Goal: Task Accomplishment & Management: Manage account settings

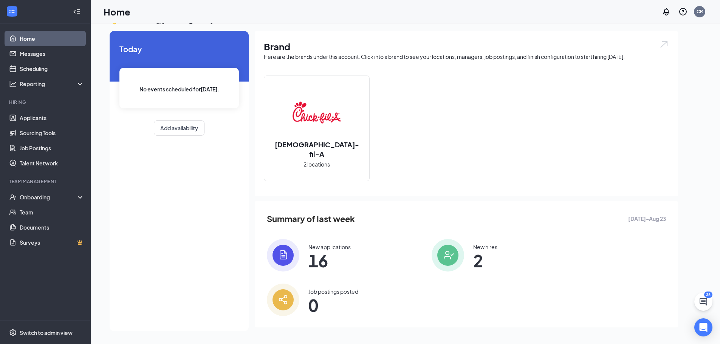
click at [338, 111] on img at bounding box center [316, 112] width 48 height 48
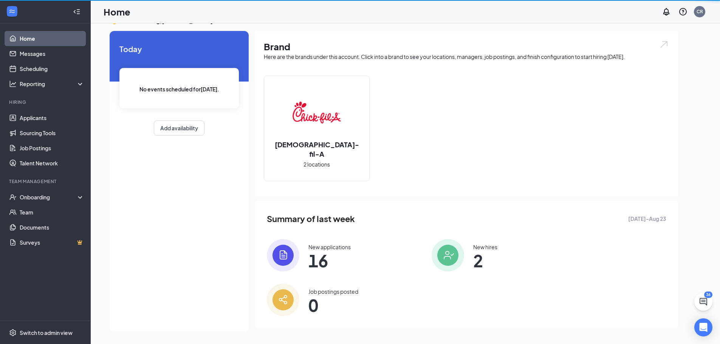
scroll to position [0, 0]
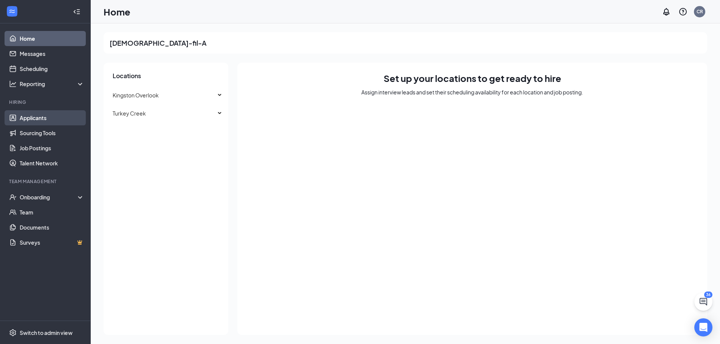
click at [56, 116] on link "Applicants" at bounding box center [52, 117] width 65 height 15
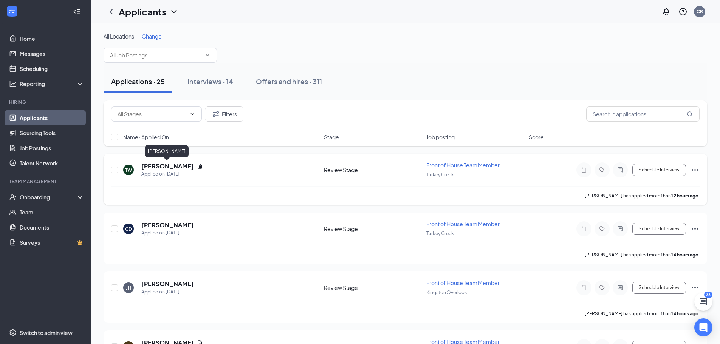
click at [155, 167] on h5 "[PERSON_NAME]" at bounding box center [167, 166] width 53 height 8
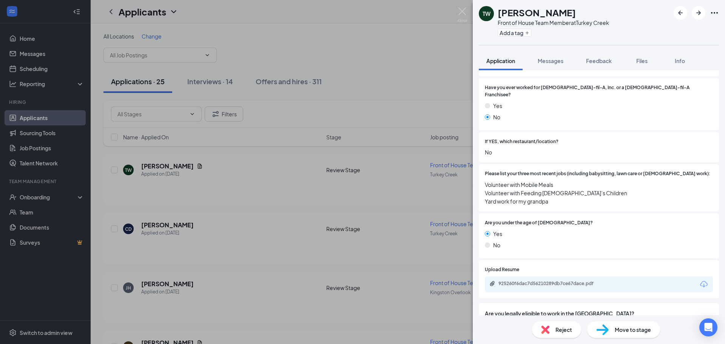
scroll to position [227, 0]
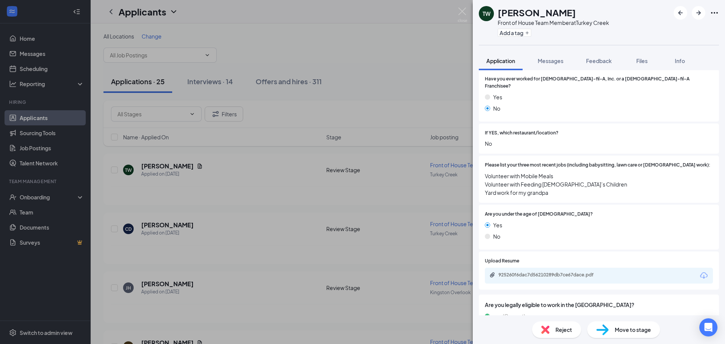
click at [564, 334] on div "Reject" at bounding box center [556, 330] width 49 height 17
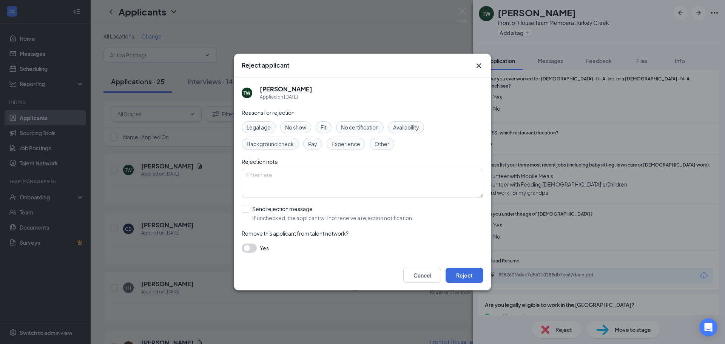
click at [259, 130] on span "Legal age" at bounding box center [259, 127] width 24 height 8
click at [472, 277] on button "Reject" at bounding box center [465, 275] width 38 height 15
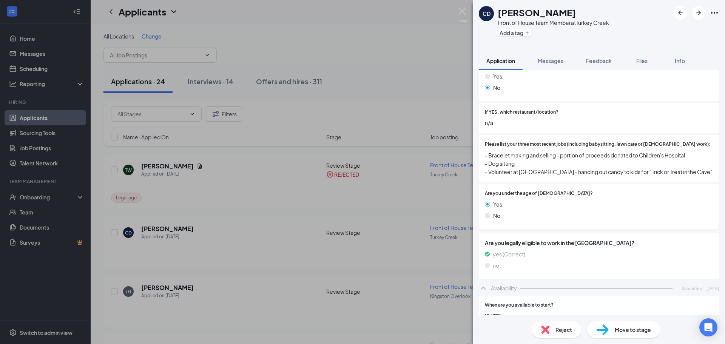
scroll to position [227, 0]
click at [548, 333] on img at bounding box center [545, 330] width 8 height 8
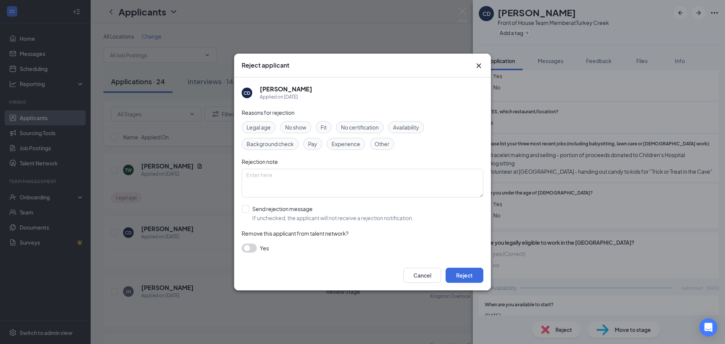
click at [265, 127] on span "Legal age" at bounding box center [259, 127] width 24 height 8
click at [461, 282] on button "Reject" at bounding box center [465, 275] width 38 height 15
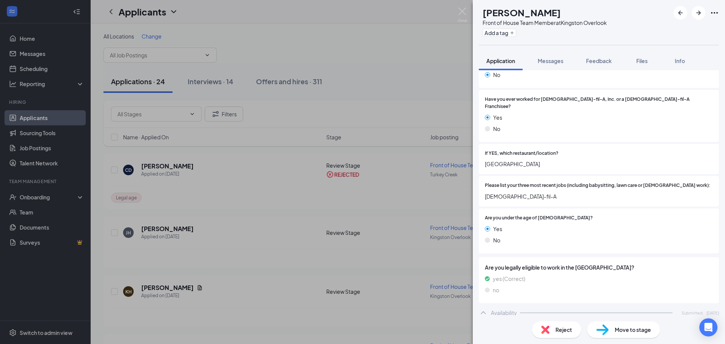
scroll to position [227, 0]
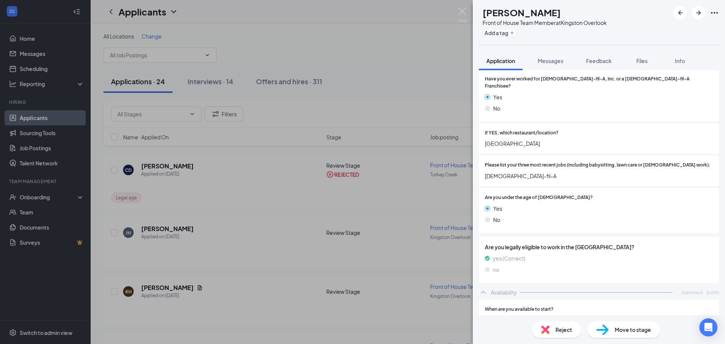
click at [549, 334] on img at bounding box center [545, 330] width 8 height 8
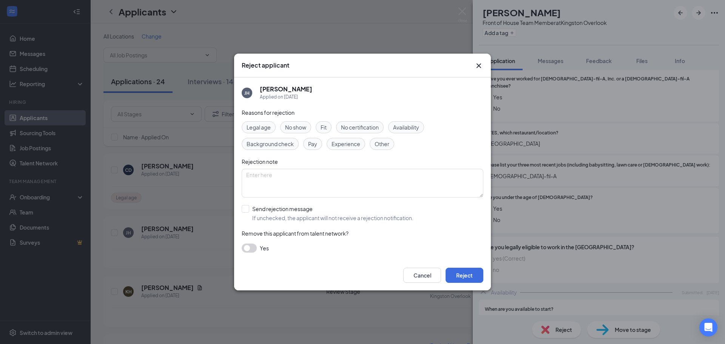
click at [258, 131] on span "Legal age" at bounding box center [259, 127] width 24 height 8
click at [464, 277] on button "Reject" at bounding box center [465, 275] width 38 height 15
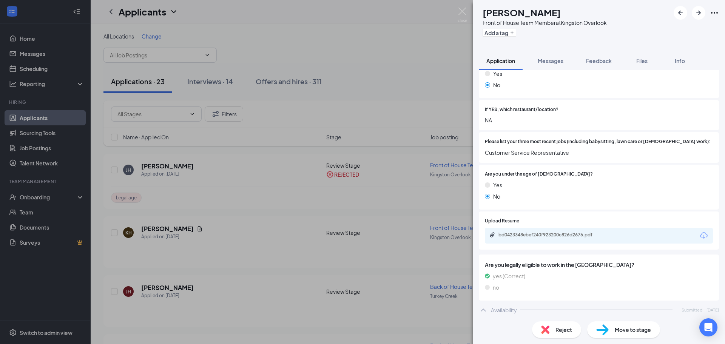
scroll to position [264, 0]
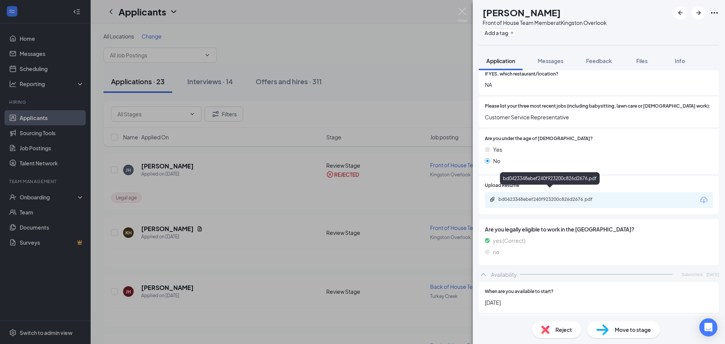
click at [534, 196] on div "bd0423348ebef240f923200c826d2676.pdf" at bounding box center [552, 199] width 106 height 6
click at [632, 335] on div "Move to stage" at bounding box center [623, 330] width 73 height 17
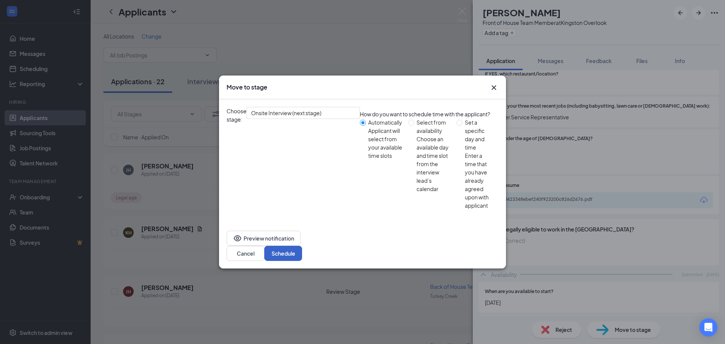
click at [302, 246] on button "Schedule" at bounding box center [283, 253] width 38 height 15
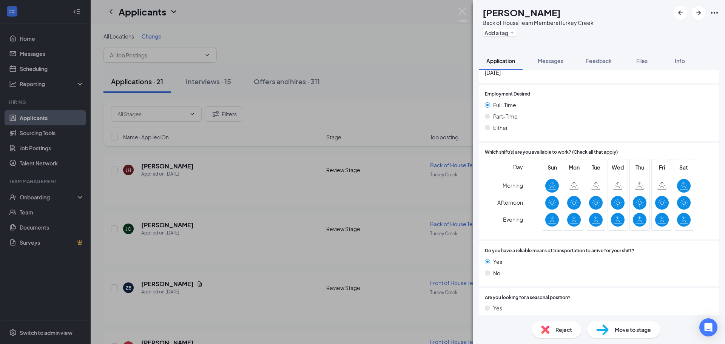
scroll to position [466, 0]
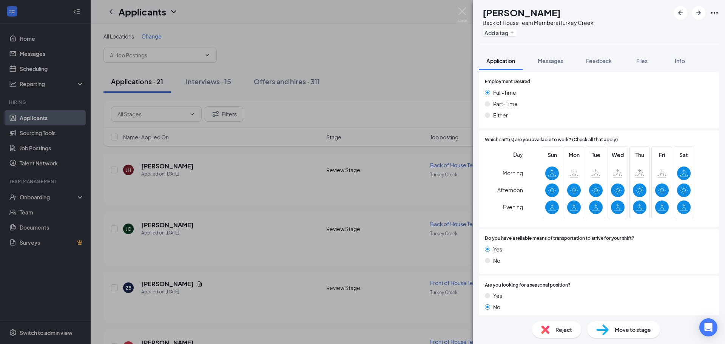
click at [631, 330] on span "Move to stage" at bounding box center [633, 330] width 36 height 8
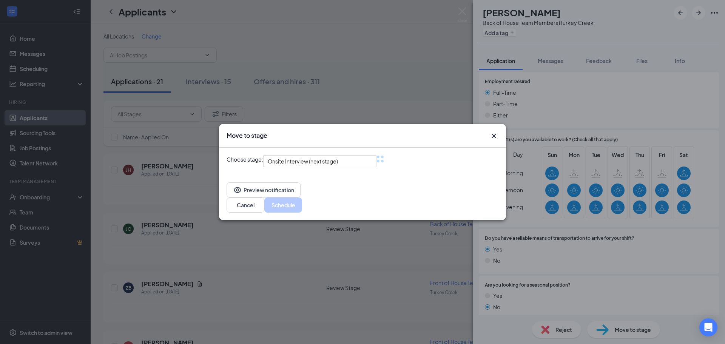
scroll to position [463, 0]
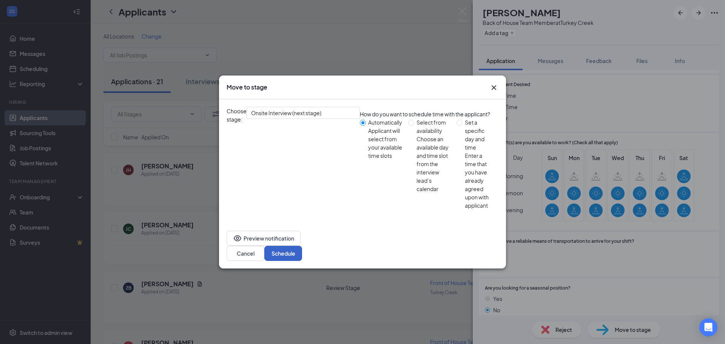
click at [302, 246] on button "Schedule" at bounding box center [283, 253] width 38 height 15
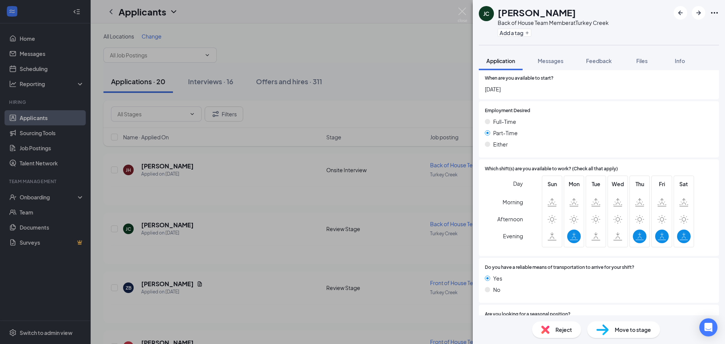
scroll to position [482, 0]
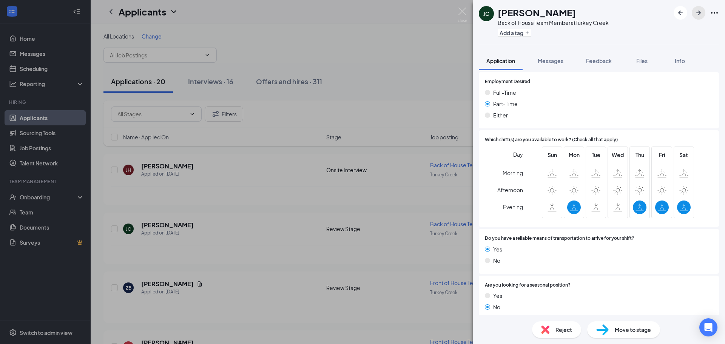
click at [697, 16] on icon "ArrowRight" at bounding box center [698, 12] width 9 height 9
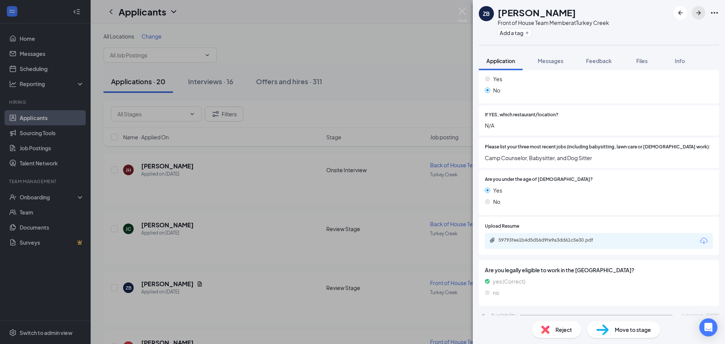
scroll to position [227, 0]
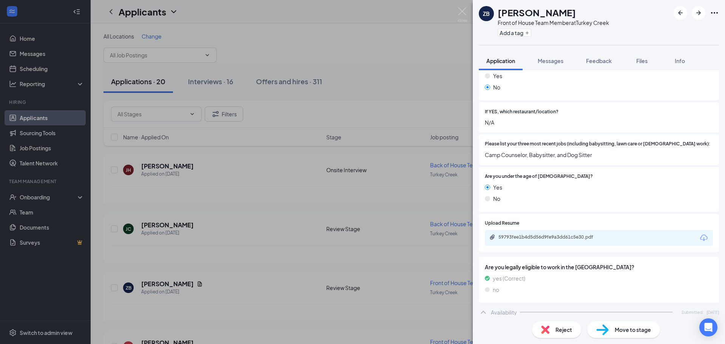
click at [559, 330] on span "Reject" at bounding box center [564, 330] width 17 height 8
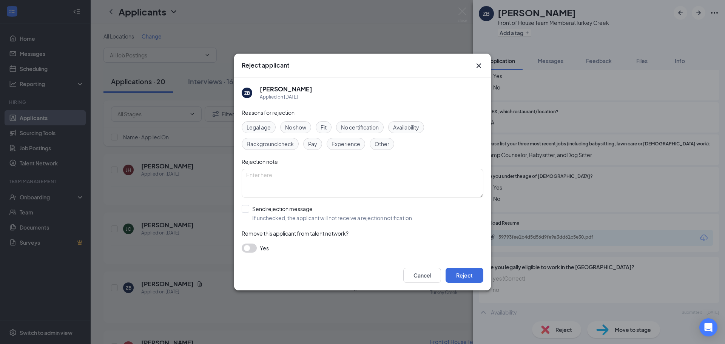
click at [266, 124] on span "Legal age" at bounding box center [259, 127] width 24 height 8
click at [459, 274] on button "Reject" at bounding box center [465, 275] width 38 height 15
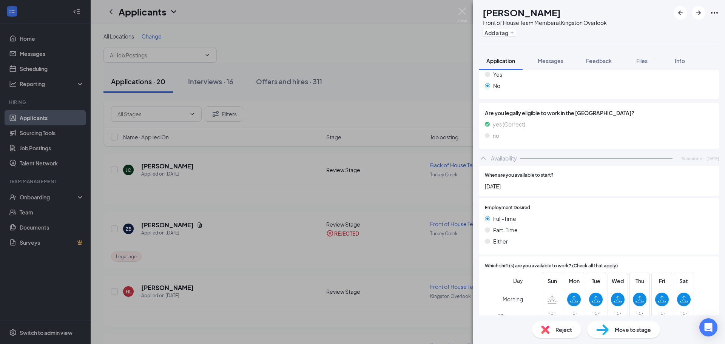
scroll to position [416, 0]
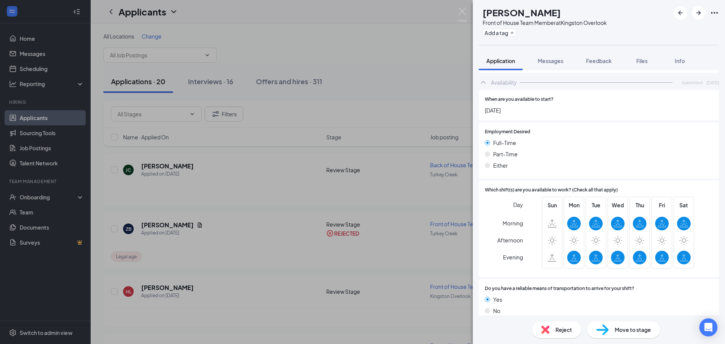
click at [573, 220] on icon at bounding box center [574, 221] width 3 height 2
click at [570, 254] on icon at bounding box center [574, 258] width 8 height 8
drag, startPoint x: 573, startPoint y: 248, endPoint x: 601, endPoint y: 268, distance: 33.9
click at [601, 268] on div "Which shift(s) are you available to work? (Check all that apply) Day Morning Af…" at bounding box center [599, 229] width 240 height 97
click at [559, 332] on span "Reject" at bounding box center [564, 330] width 17 height 8
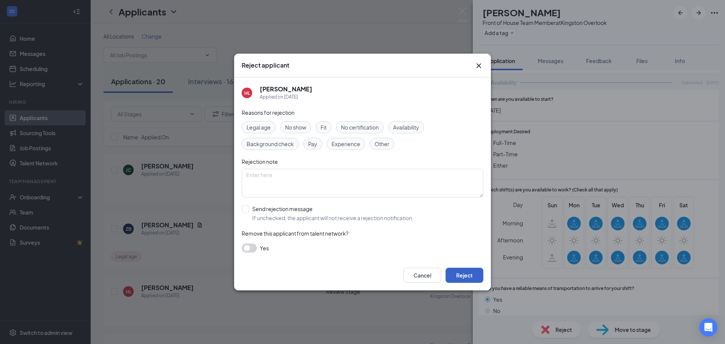
click at [460, 273] on button "Reject" at bounding box center [465, 275] width 38 height 15
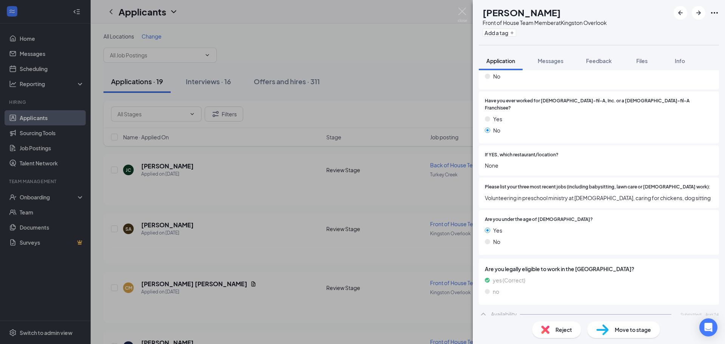
scroll to position [189, 0]
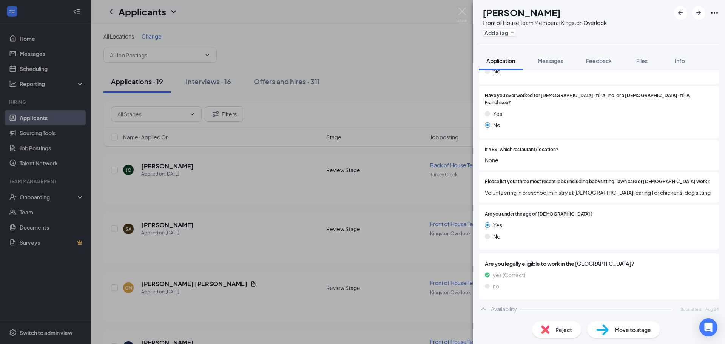
click at [552, 330] on div "Reject" at bounding box center [556, 330] width 49 height 17
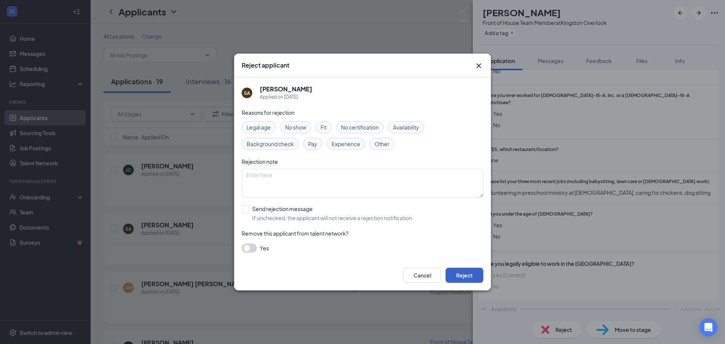
click at [462, 277] on button "Reject" at bounding box center [465, 275] width 38 height 15
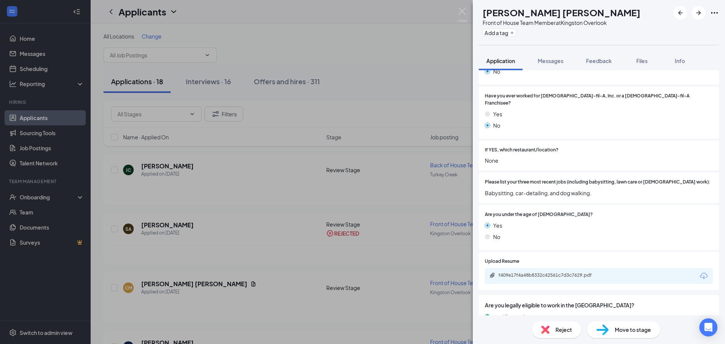
scroll to position [189, 0]
click at [569, 337] on div "Reject" at bounding box center [556, 330] width 49 height 17
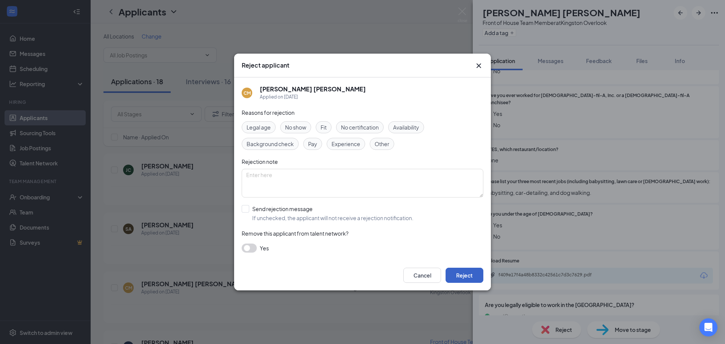
click at [454, 279] on button "Reject" at bounding box center [465, 275] width 38 height 15
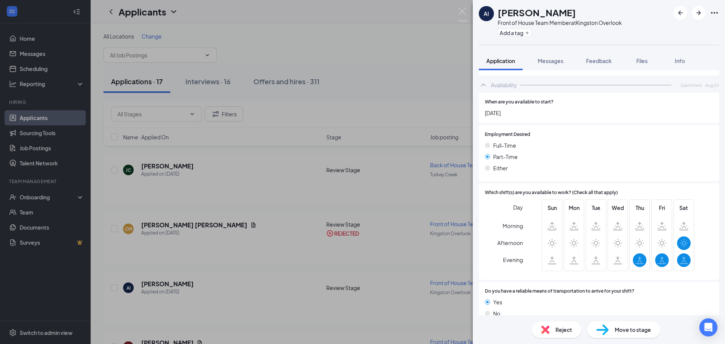
scroll to position [416, 0]
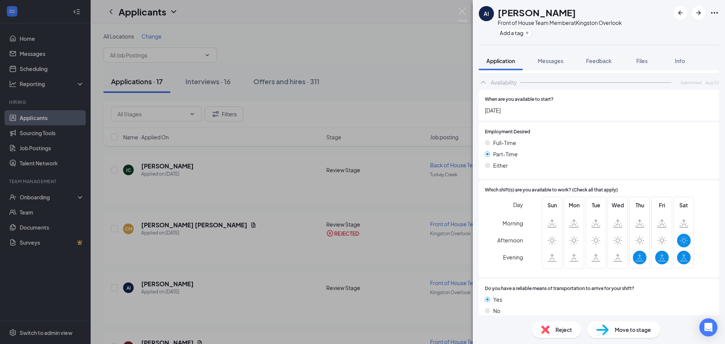
click at [557, 328] on span "Reject" at bounding box center [564, 330] width 17 height 8
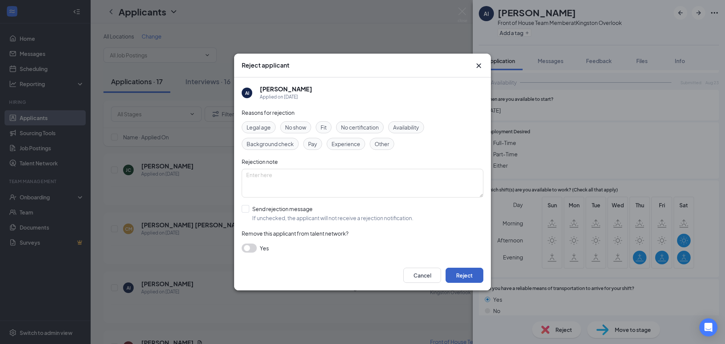
click at [468, 274] on button "Reject" at bounding box center [465, 275] width 38 height 15
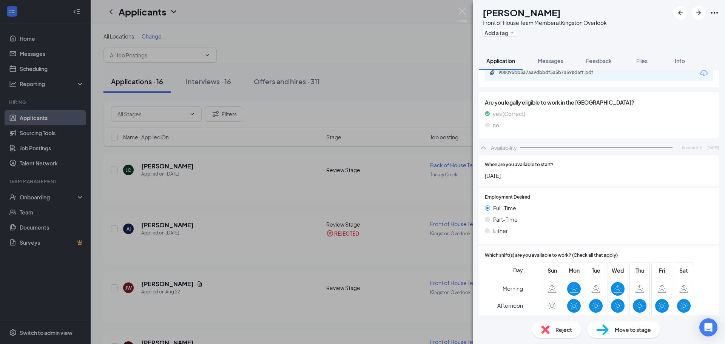
scroll to position [378, 0]
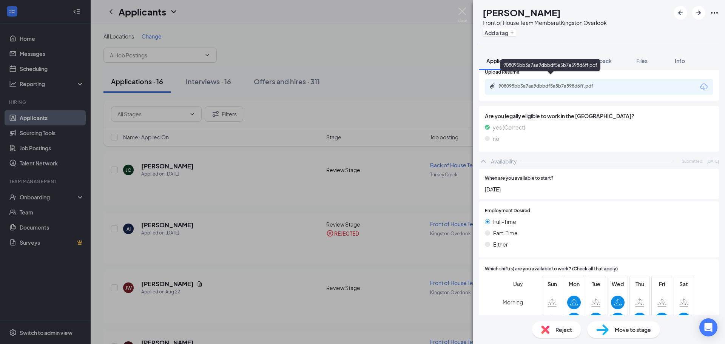
click at [523, 83] on div "908095bb3a7aa9dbbdf5a5b7a598d6ff.pdf" at bounding box center [552, 86] width 106 height 6
click at [635, 325] on div "Move to stage" at bounding box center [623, 330] width 73 height 17
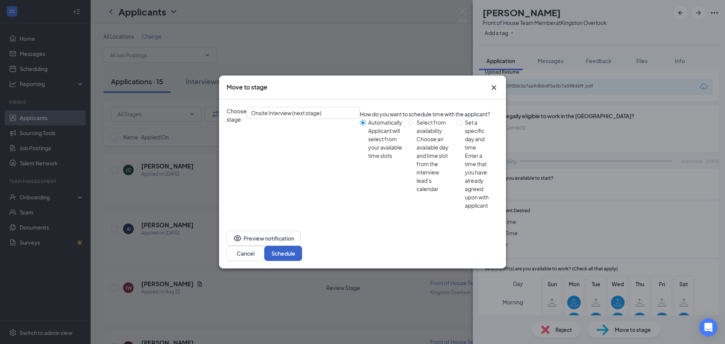
click at [302, 246] on button "Schedule" at bounding box center [283, 253] width 38 height 15
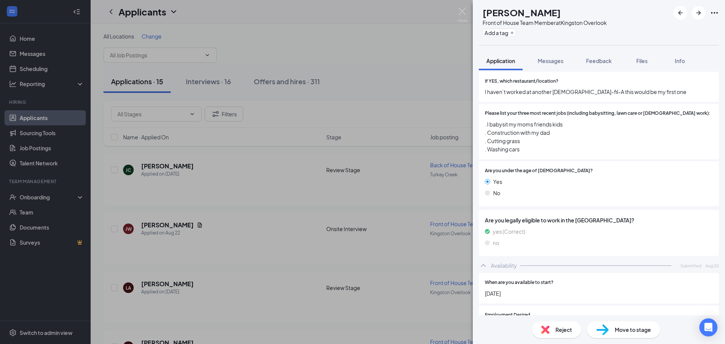
scroll to position [264, 0]
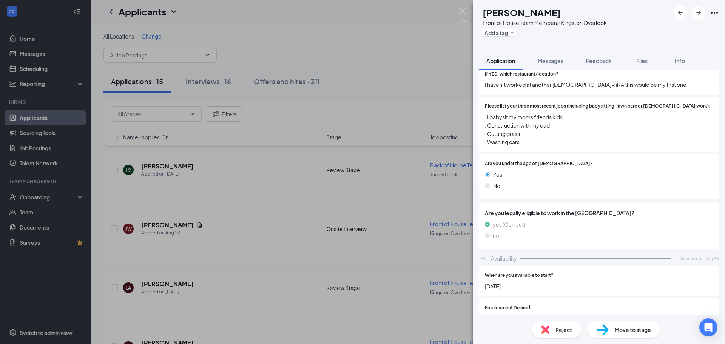
click at [553, 329] on div "Reject" at bounding box center [556, 330] width 49 height 17
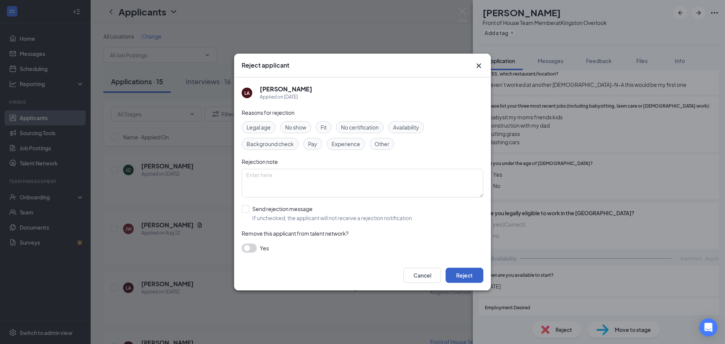
click at [456, 271] on button "Reject" at bounding box center [465, 275] width 38 height 15
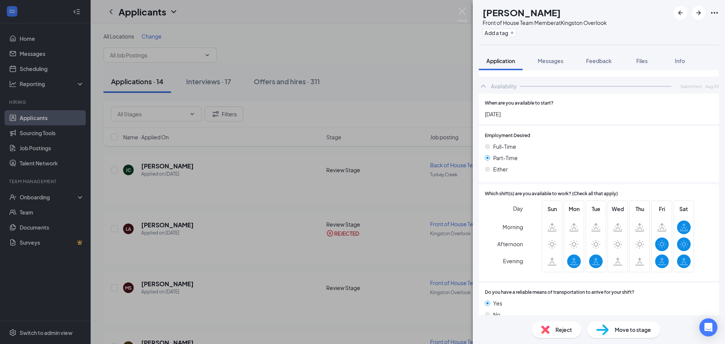
scroll to position [427, 0]
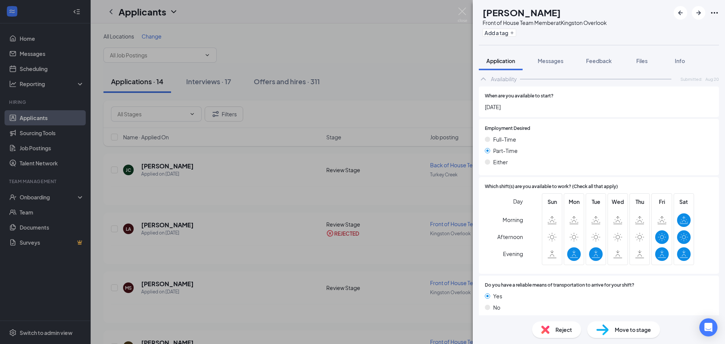
click at [564, 330] on span "Reject" at bounding box center [564, 330] width 17 height 8
click at [564, 330] on div "Reject applicant MS [PERSON_NAME] Applied on [DATE] Reasons for rejection Legal…" at bounding box center [362, 172] width 725 height 344
click at [564, 330] on span "Reject" at bounding box center [564, 330] width 17 height 8
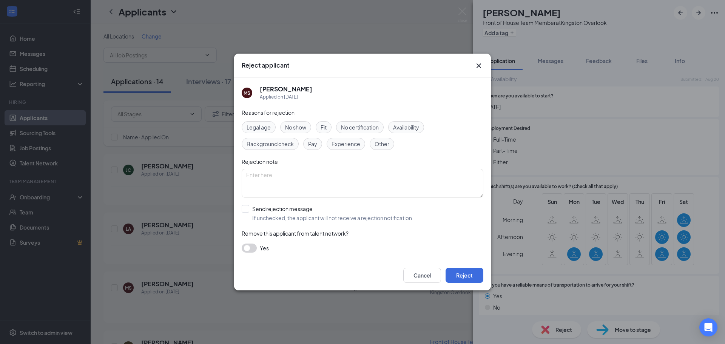
click at [260, 126] on span "Legal age" at bounding box center [259, 127] width 24 height 8
click at [470, 277] on button "Reject" at bounding box center [465, 275] width 38 height 15
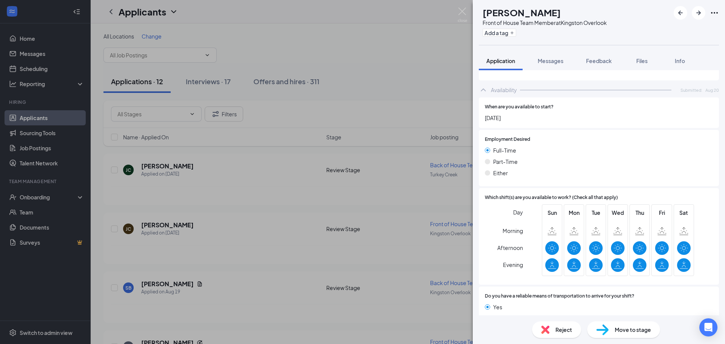
scroll to position [427, 0]
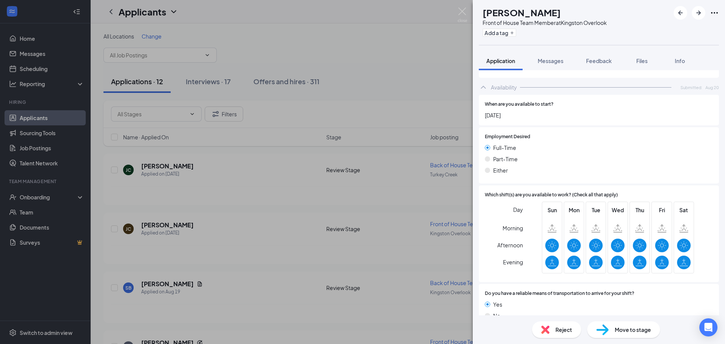
click at [617, 327] on span "Move to stage" at bounding box center [633, 330] width 36 height 8
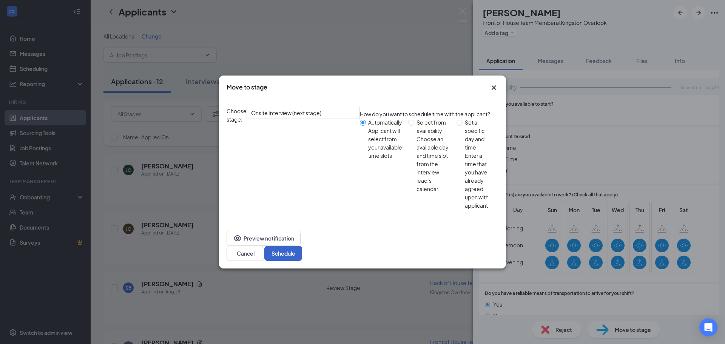
click at [302, 246] on button "Schedule" at bounding box center [283, 253] width 38 height 15
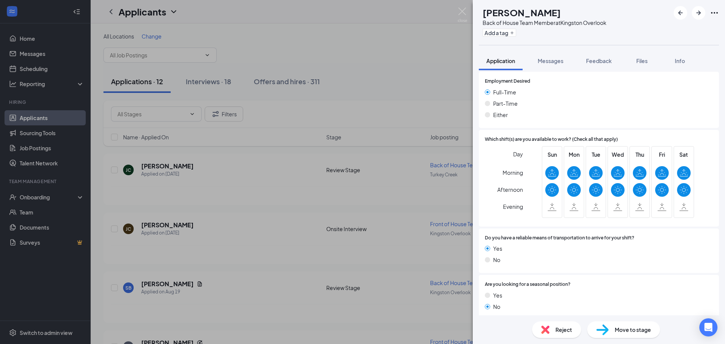
scroll to position [718, 0]
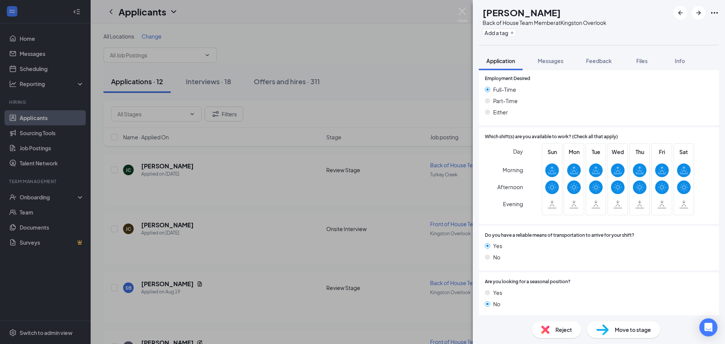
click at [626, 333] on span "Move to stage" at bounding box center [633, 330] width 36 height 8
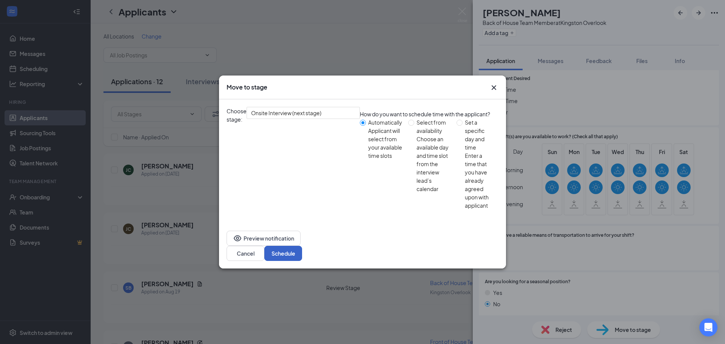
click at [302, 246] on button "Schedule" at bounding box center [283, 253] width 38 height 15
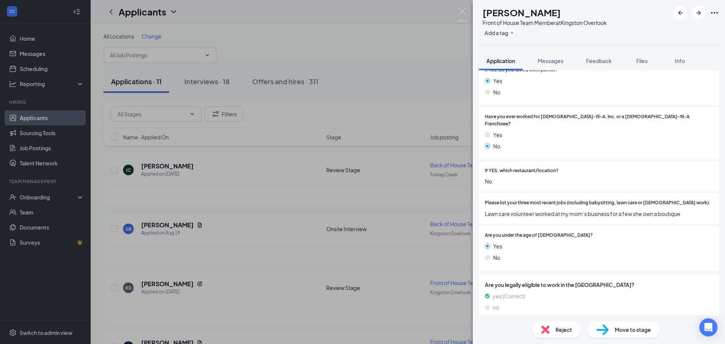
scroll to position [264, 0]
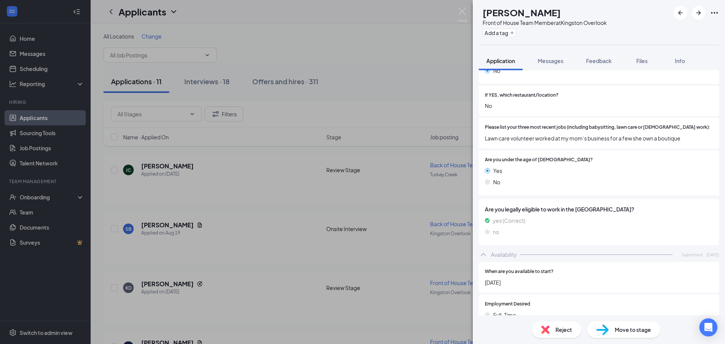
click at [564, 332] on span "Reject" at bounding box center [564, 330] width 17 height 8
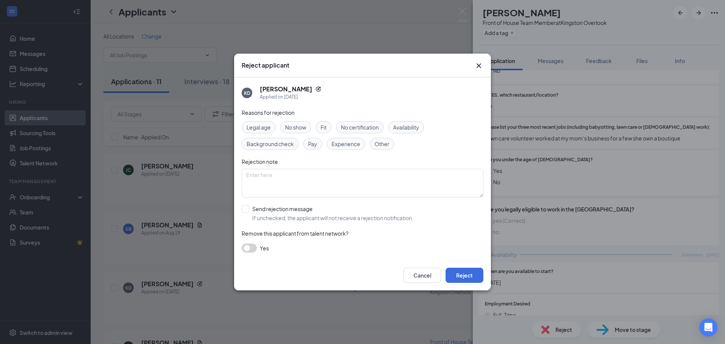
click at [252, 127] on span "Legal age" at bounding box center [259, 127] width 24 height 8
click at [463, 279] on button "Reject" at bounding box center [465, 275] width 38 height 15
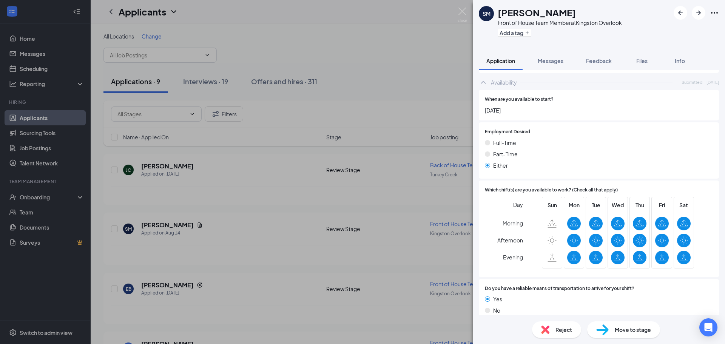
scroll to position [477, 0]
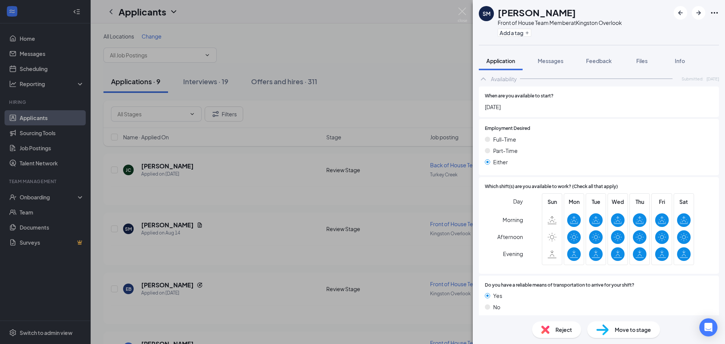
click at [631, 332] on span "Move to stage" at bounding box center [633, 330] width 36 height 8
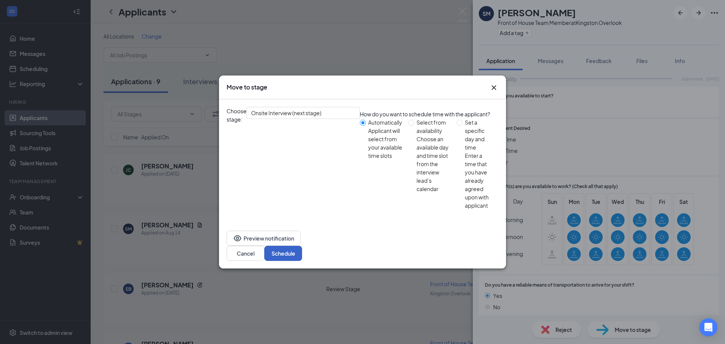
click at [302, 246] on button "Schedule" at bounding box center [283, 253] width 38 height 15
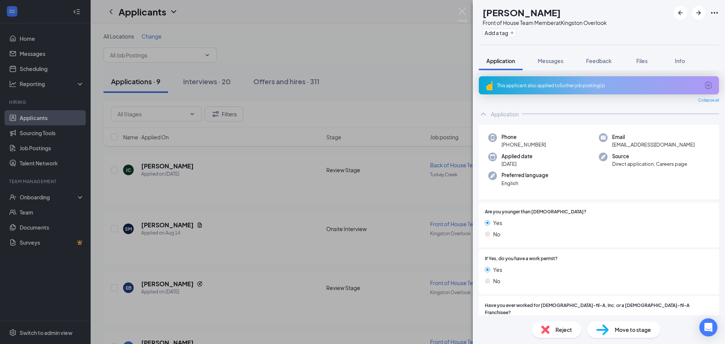
click at [552, 327] on div "Reject" at bounding box center [556, 330] width 49 height 17
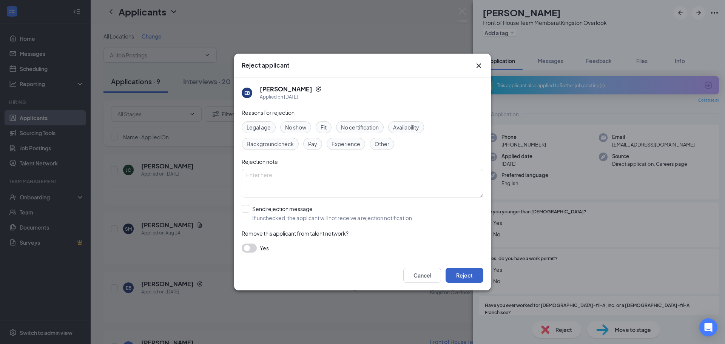
click at [459, 275] on button "Reject" at bounding box center [465, 275] width 38 height 15
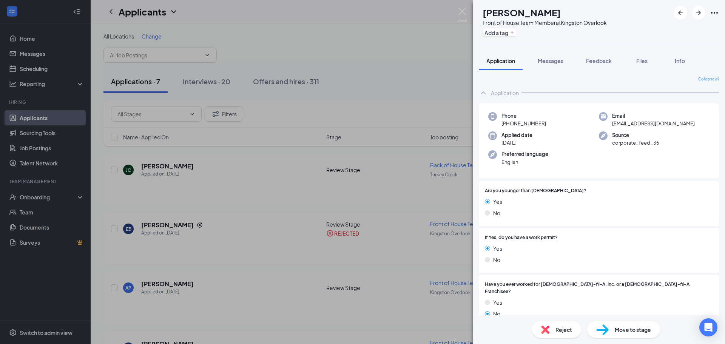
click at [629, 331] on span "Move to stage" at bounding box center [633, 330] width 36 height 8
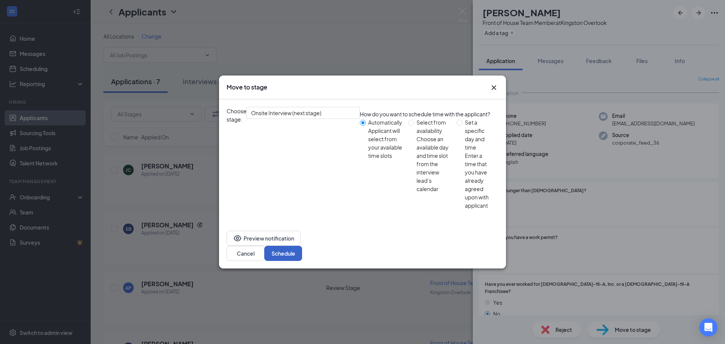
click at [302, 246] on button "Schedule" at bounding box center [283, 253] width 38 height 15
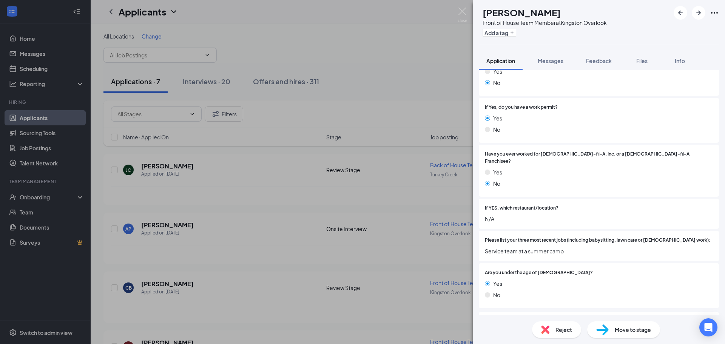
scroll to position [189, 0]
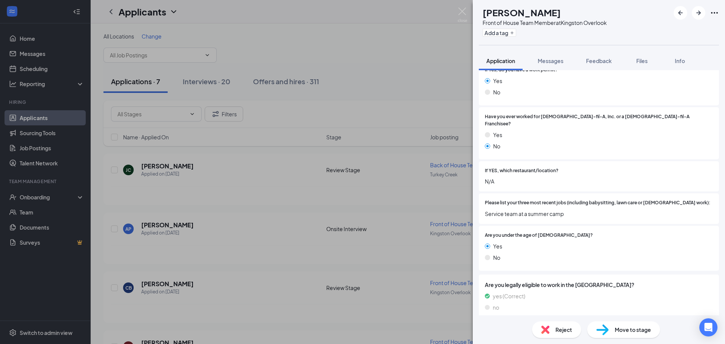
click at [561, 331] on span "Reject" at bounding box center [564, 330] width 17 height 8
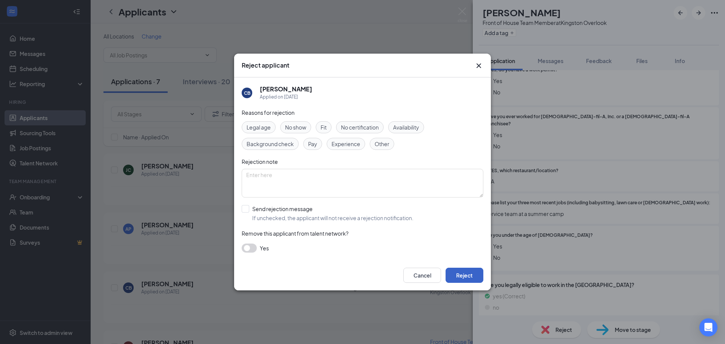
click at [467, 275] on button "Reject" at bounding box center [465, 275] width 38 height 15
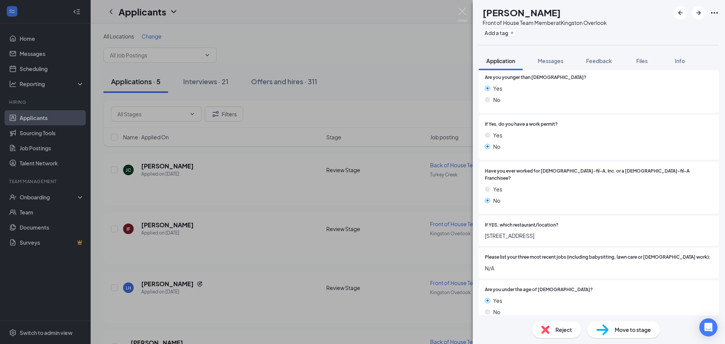
scroll to position [189, 0]
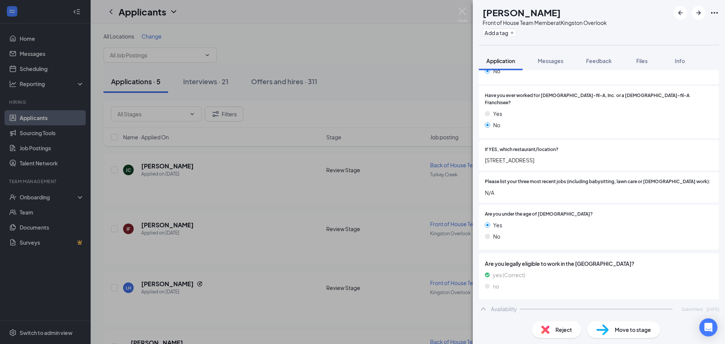
click at [563, 325] on div "Reject" at bounding box center [556, 330] width 49 height 17
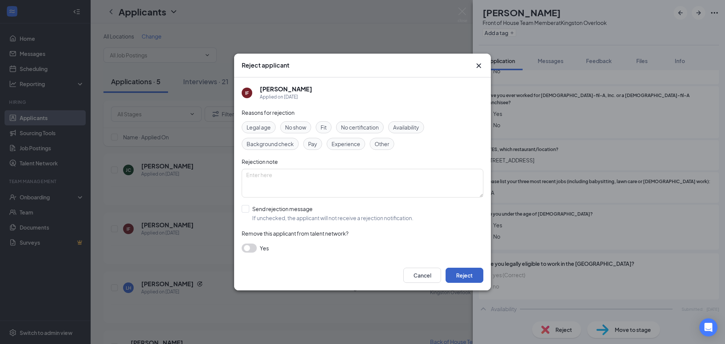
click at [466, 272] on button "Reject" at bounding box center [465, 275] width 38 height 15
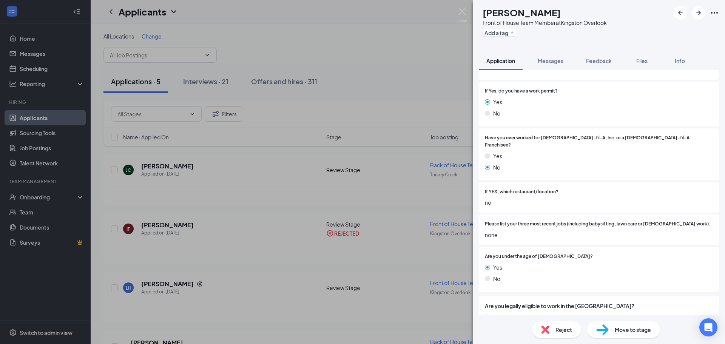
scroll to position [189, 0]
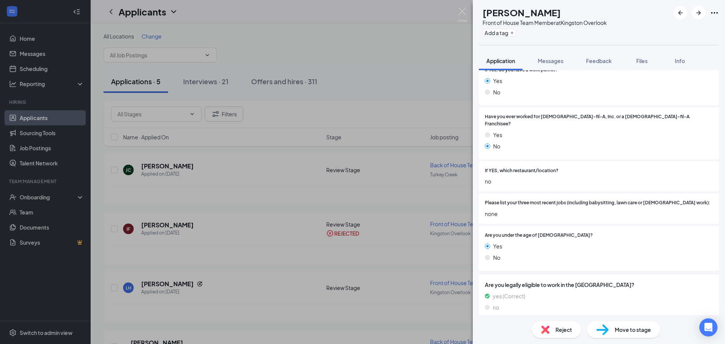
click at [563, 334] on div "Reject" at bounding box center [556, 330] width 49 height 17
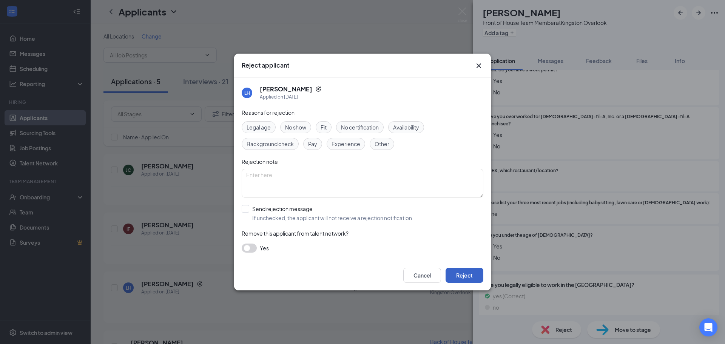
click at [470, 278] on button "Reject" at bounding box center [465, 275] width 38 height 15
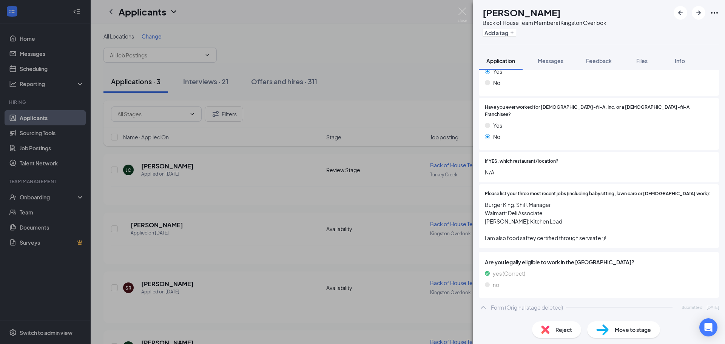
scroll to position [215, 0]
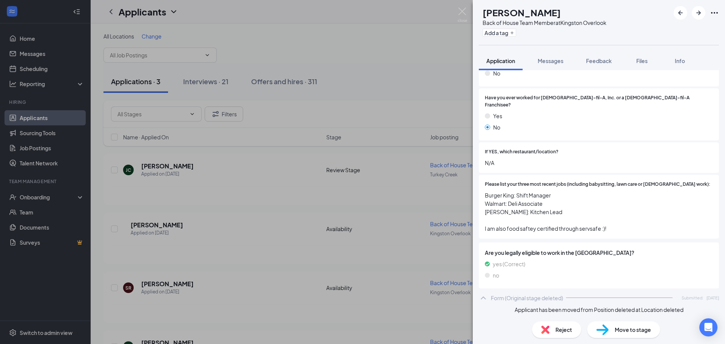
click at [544, 328] on img at bounding box center [545, 330] width 8 height 8
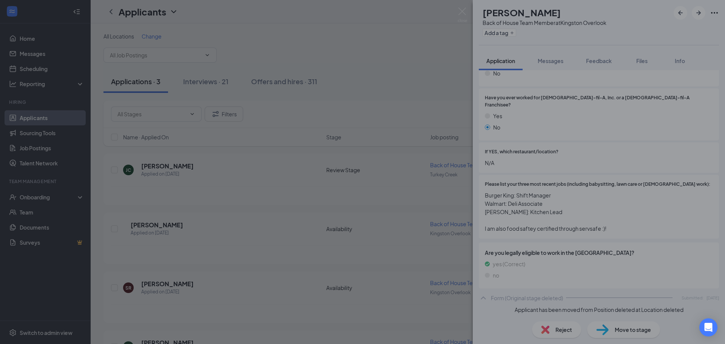
scroll to position [212, 0]
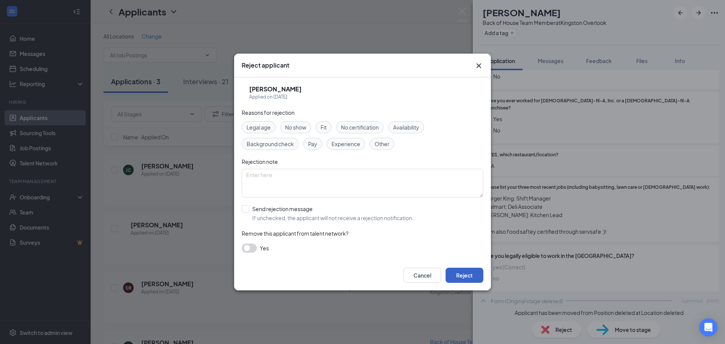
click at [467, 277] on button "Reject" at bounding box center [465, 275] width 38 height 15
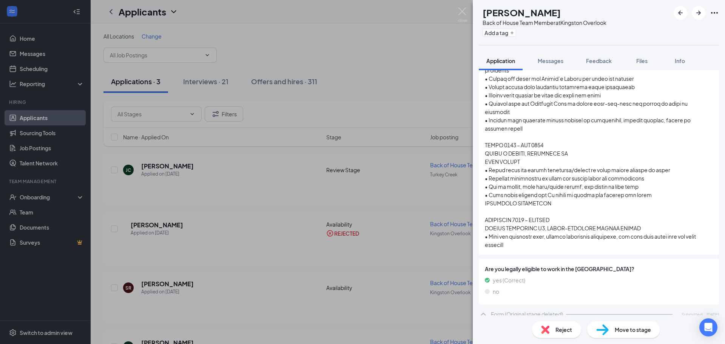
scroll to position [378, 0]
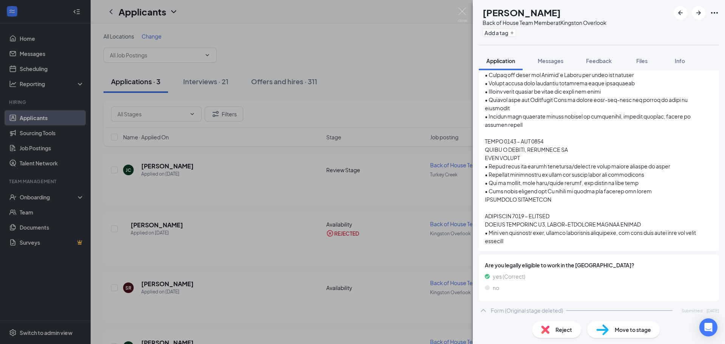
click at [567, 328] on span "Reject" at bounding box center [564, 330] width 17 height 8
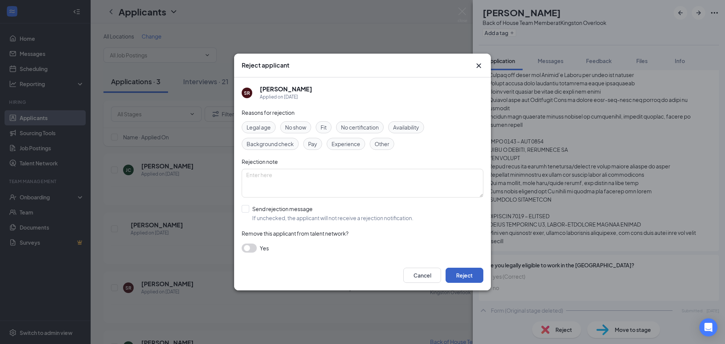
click at [453, 277] on button "Reject" at bounding box center [465, 275] width 38 height 15
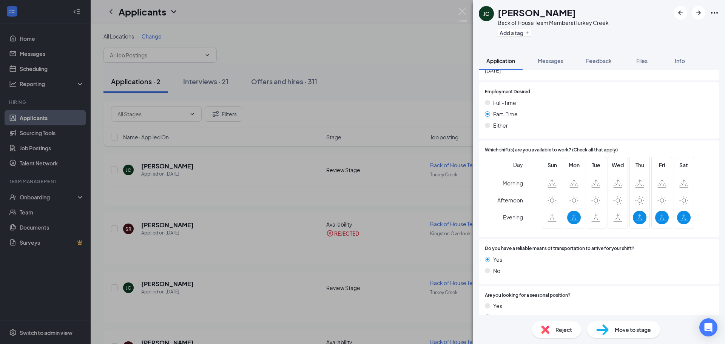
scroll to position [482, 0]
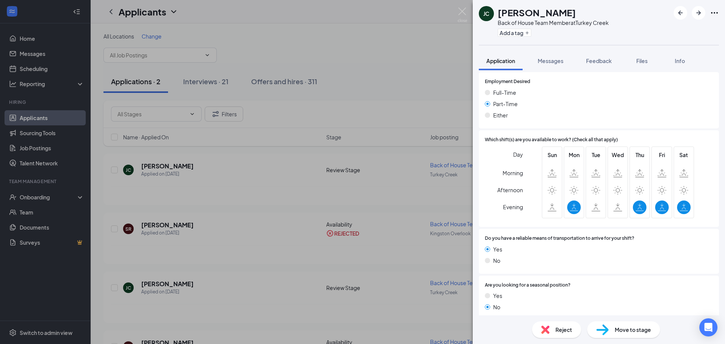
click at [619, 330] on span "Move to stage" at bounding box center [633, 330] width 36 height 8
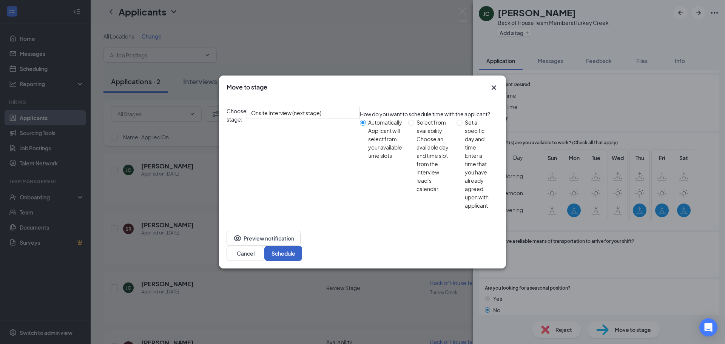
click at [302, 246] on button "Schedule" at bounding box center [283, 253] width 38 height 15
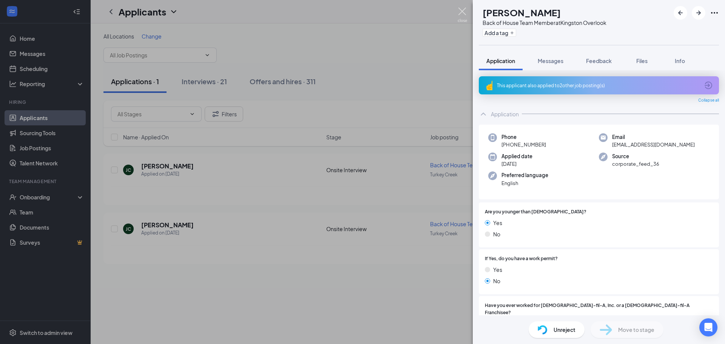
click at [464, 13] on img at bounding box center [462, 15] width 9 height 15
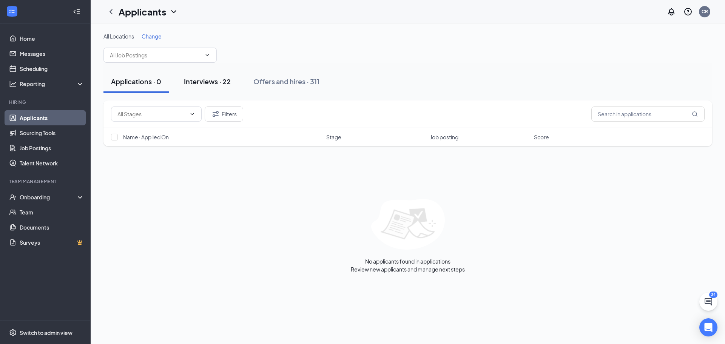
click at [207, 83] on div "Interviews · 22" at bounding box center [207, 81] width 47 height 9
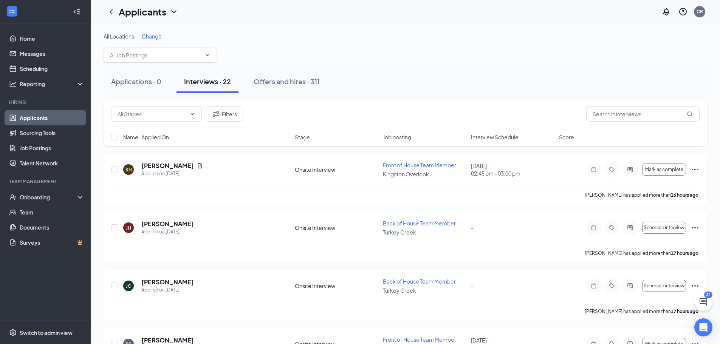
click at [494, 138] on span "Interview Schedule" at bounding box center [495, 137] width 48 height 8
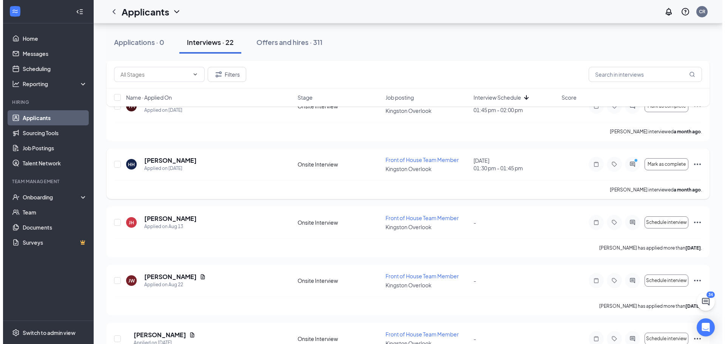
scroll to position [491, 0]
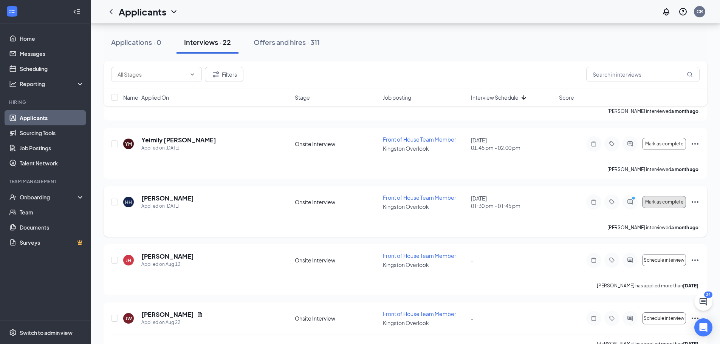
click at [675, 199] on span "Mark as complete" at bounding box center [664, 201] width 38 height 5
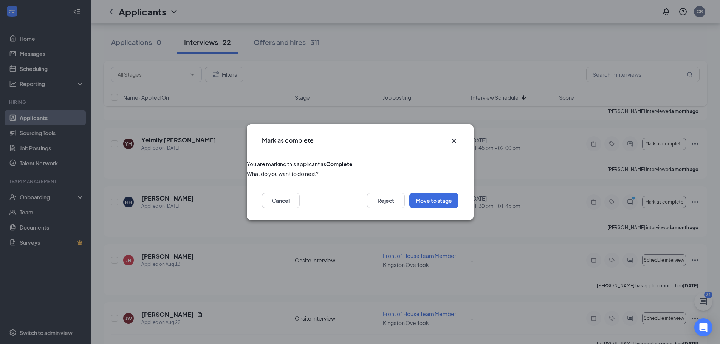
click at [455, 140] on icon "Cross" at bounding box center [453, 140] width 9 height 9
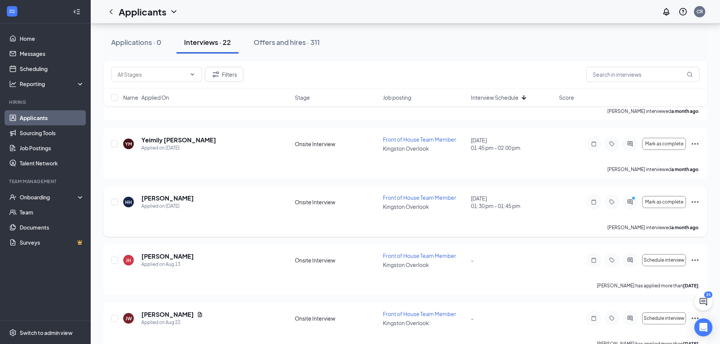
click at [630, 199] on icon "ActiveChat" at bounding box center [629, 202] width 9 height 6
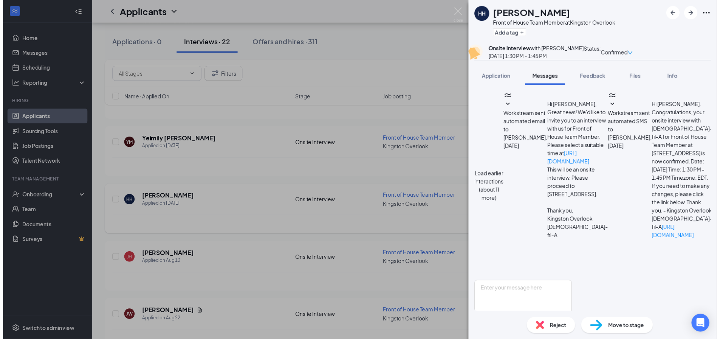
scroll to position [313, 0]
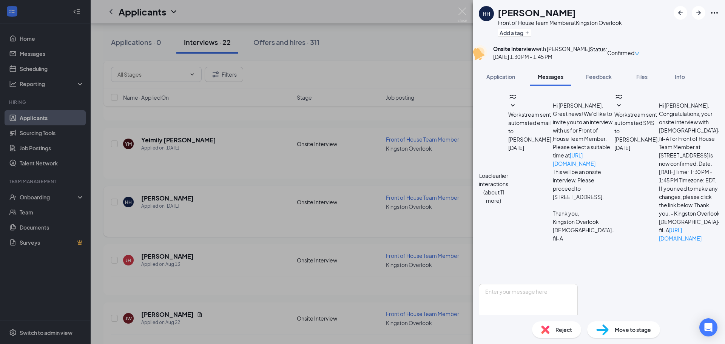
click at [546, 333] on img at bounding box center [545, 330] width 8 height 8
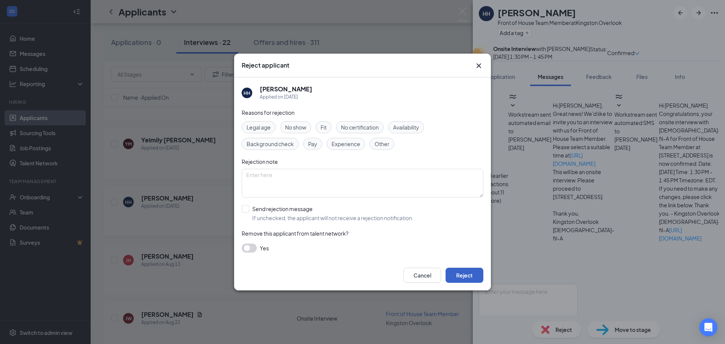
click at [469, 274] on button "Reject" at bounding box center [465, 275] width 38 height 15
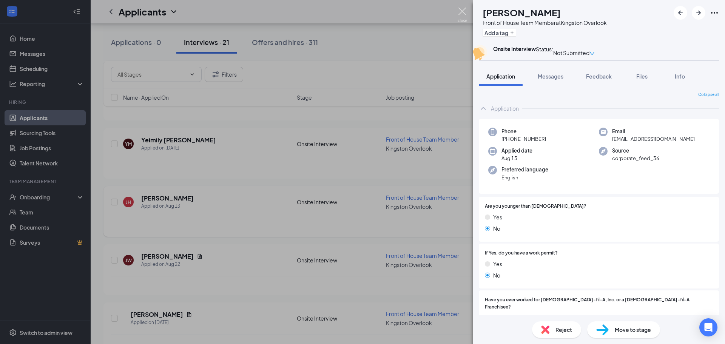
click at [464, 9] on img at bounding box center [462, 15] width 9 height 15
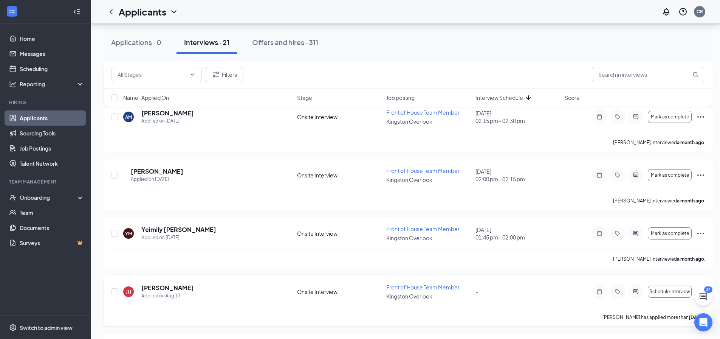
scroll to position [416, 0]
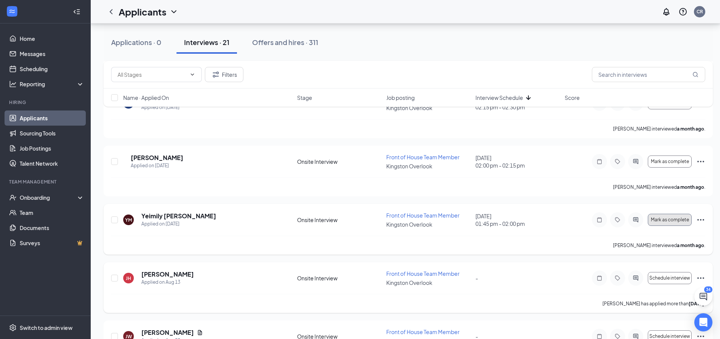
click at [677, 217] on span "Mark as complete" at bounding box center [670, 219] width 38 height 5
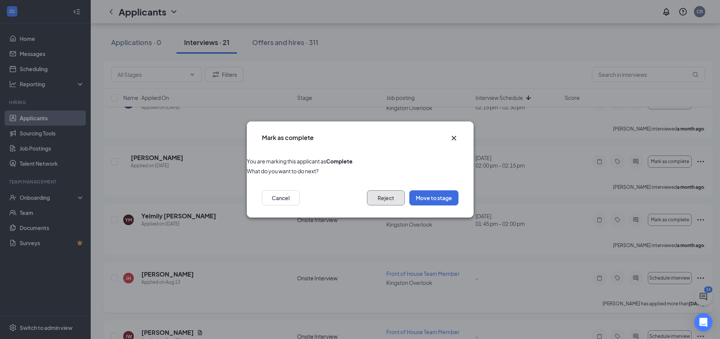
click at [395, 196] on button "Reject" at bounding box center [386, 197] width 38 height 15
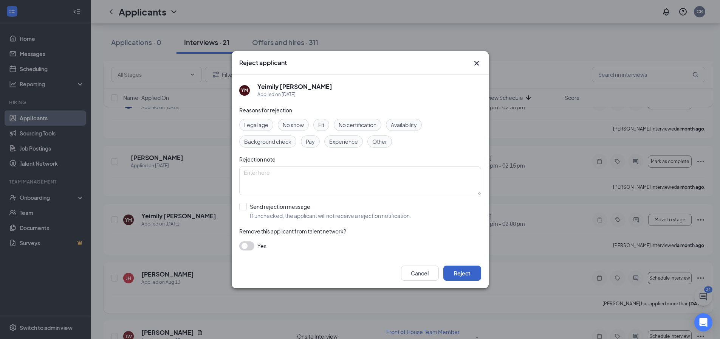
click at [463, 268] on button "Reject" at bounding box center [462, 272] width 38 height 15
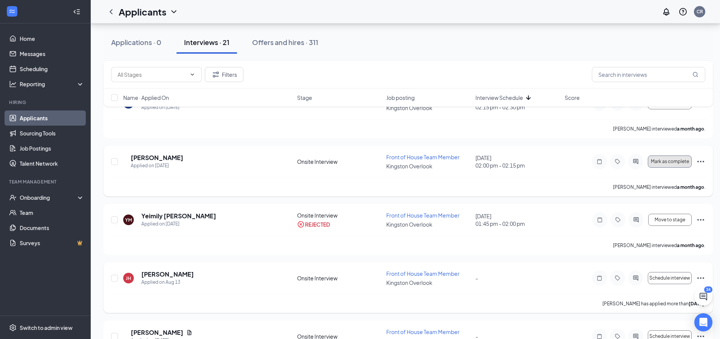
click at [671, 159] on span "Mark as complete" at bounding box center [670, 161] width 38 height 5
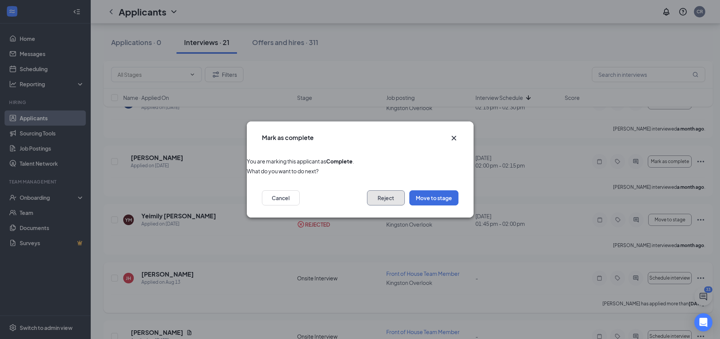
click at [382, 203] on button "Reject" at bounding box center [386, 197] width 38 height 15
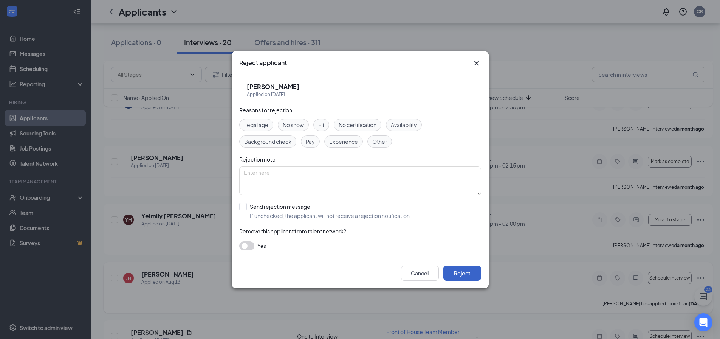
click at [469, 271] on button "Reject" at bounding box center [462, 272] width 38 height 15
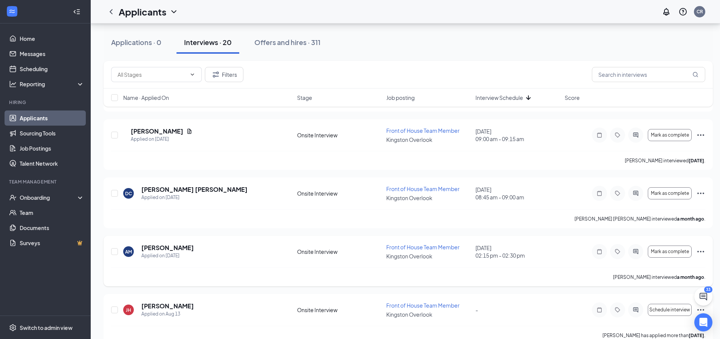
scroll to position [264, 0]
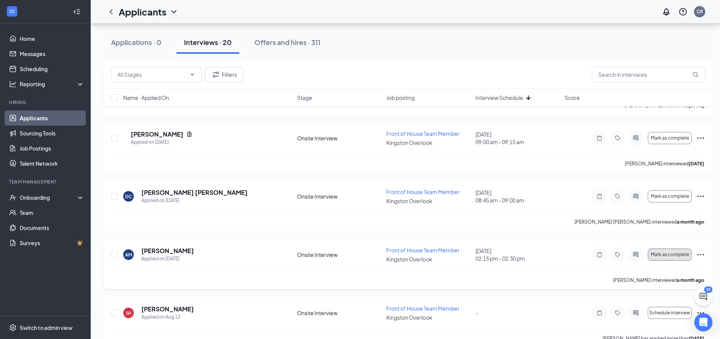
click at [668, 248] on button "Mark as complete" at bounding box center [670, 254] width 44 height 12
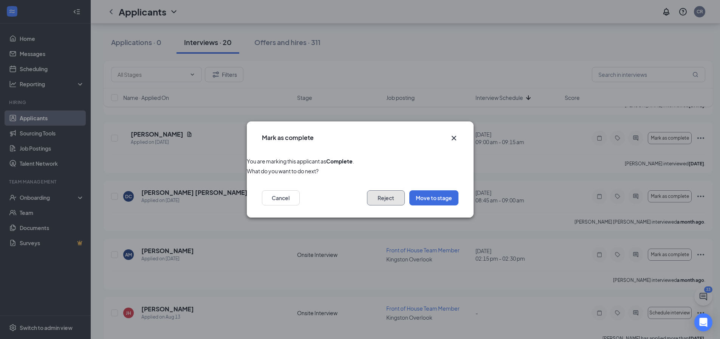
click at [384, 198] on button "Reject" at bounding box center [386, 197] width 38 height 15
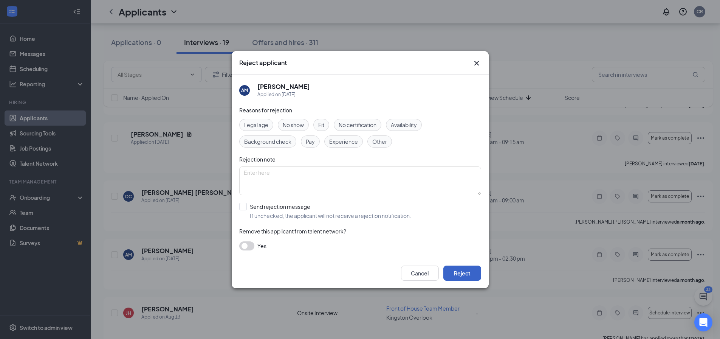
click at [467, 275] on button "Reject" at bounding box center [462, 272] width 38 height 15
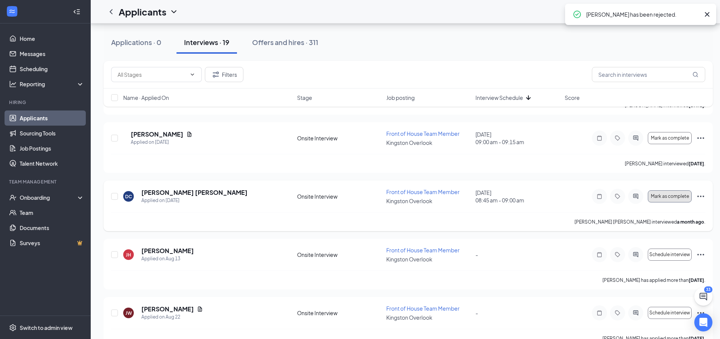
click at [664, 194] on span "Mark as complete" at bounding box center [670, 195] width 38 height 5
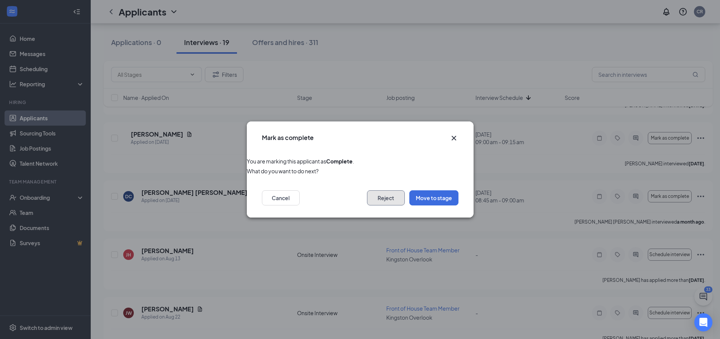
click at [374, 197] on button "Reject" at bounding box center [386, 197] width 38 height 15
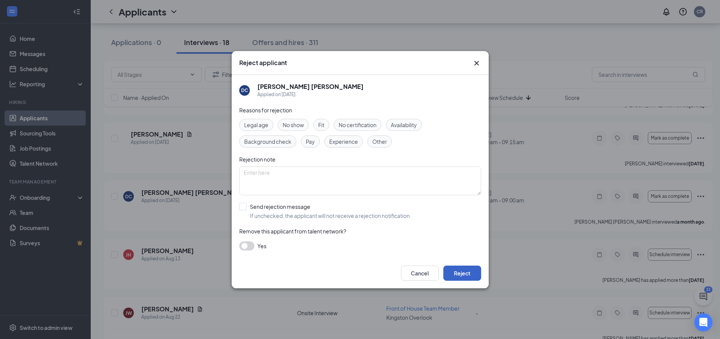
click at [470, 275] on button "Reject" at bounding box center [462, 272] width 38 height 15
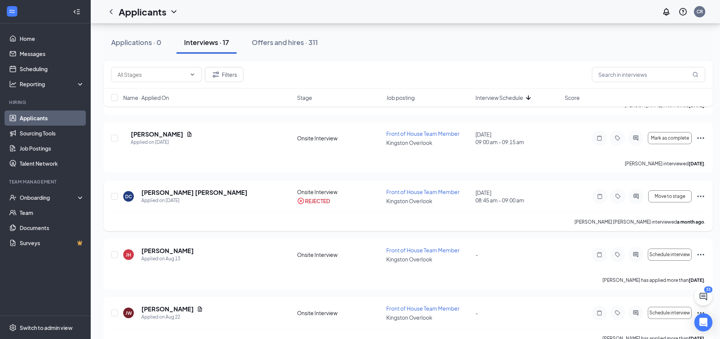
scroll to position [227, 0]
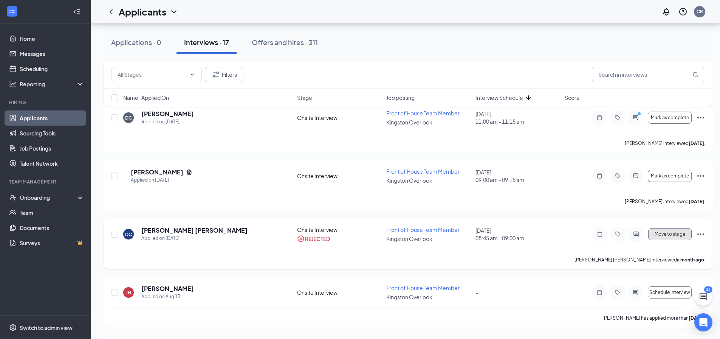
click at [668, 231] on span "Move to stage" at bounding box center [669, 233] width 31 height 5
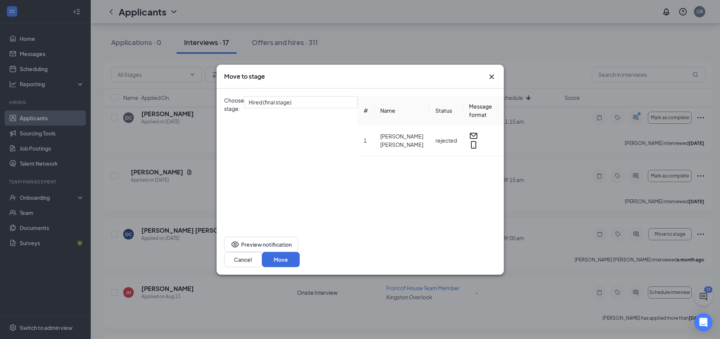
click at [493, 79] on icon "Cross" at bounding box center [491, 76] width 5 height 5
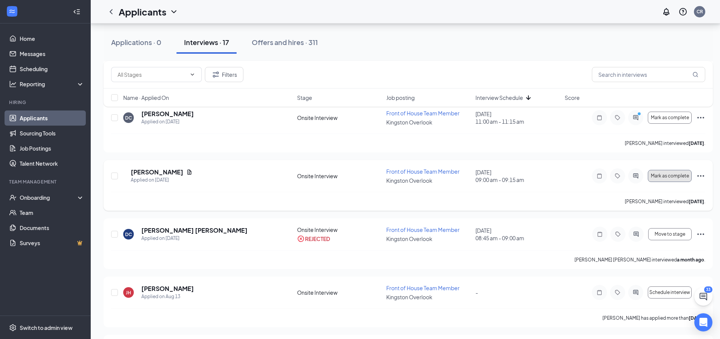
click at [657, 173] on span "Mark as complete" at bounding box center [670, 175] width 38 height 5
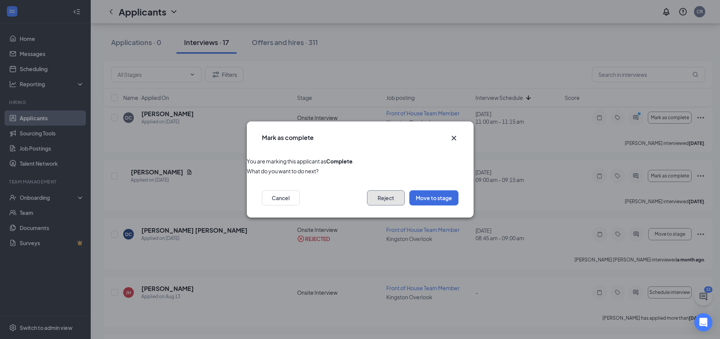
click at [379, 199] on button "Reject" at bounding box center [386, 197] width 38 height 15
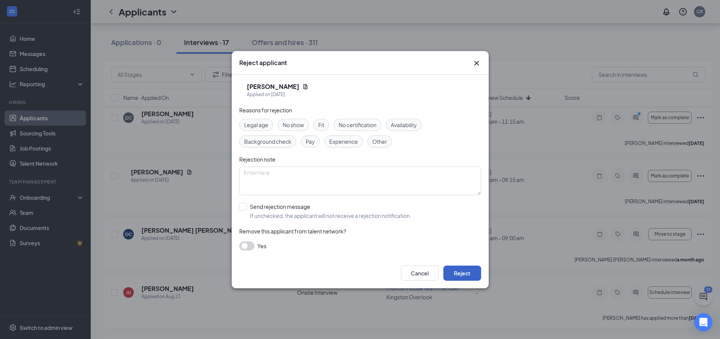
click at [471, 274] on button "Reject" at bounding box center [462, 272] width 38 height 15
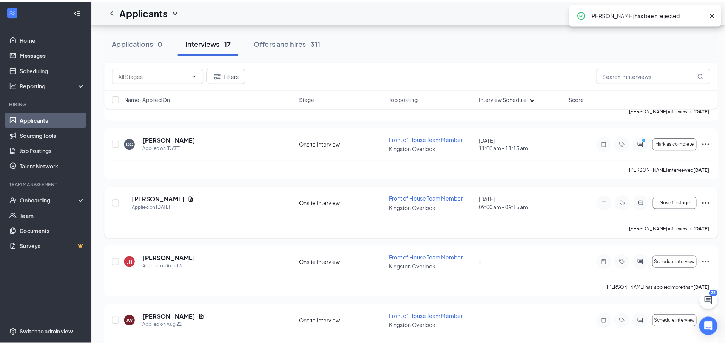
scroll to position [189, 0]
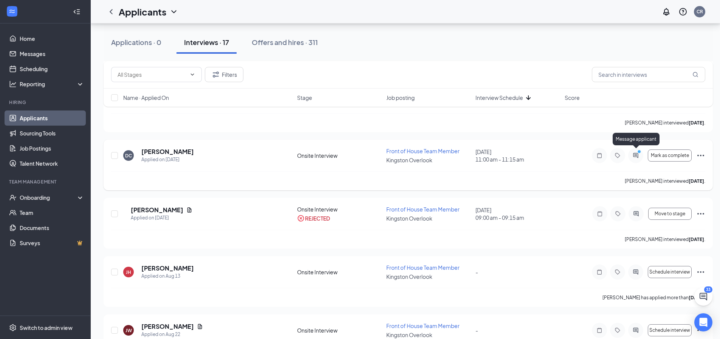
click at [634, 155] on icon "ActiveChat" at bounding box center [635, 155] width 9 height 6
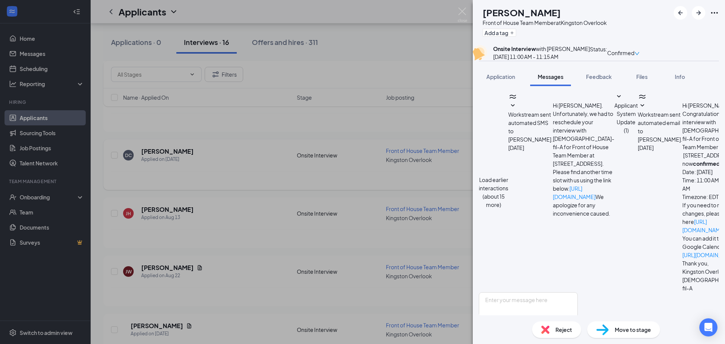
scroll to position [325, 0]
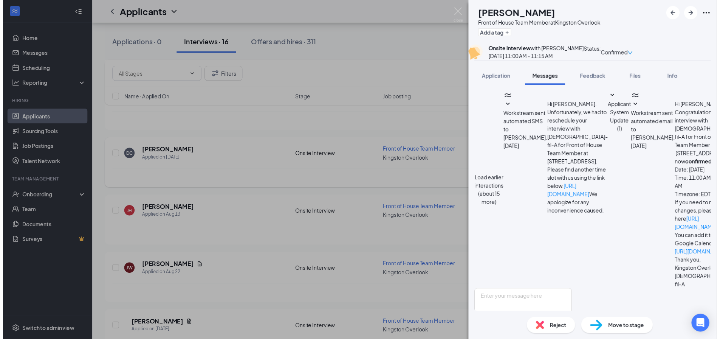
scroll to position [60, 0]
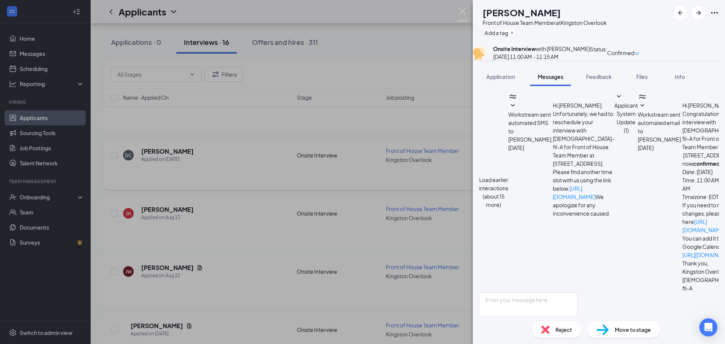
click at [558, 333] on span "Reject" at bounding box center [564, 330] width 17 height 8
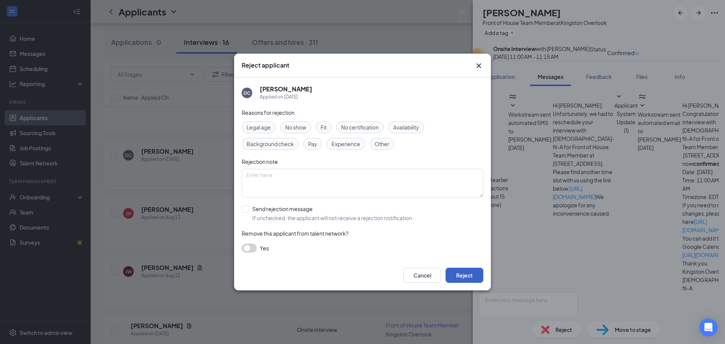
click at [465, 275] on button "Reject" at bounding box center [465, 275] width 38 height 15
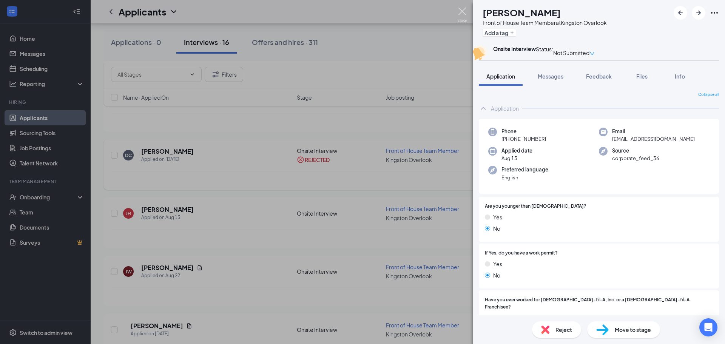
click at [464, 13] on img at bounding box center [462, 15] width 9 height 15
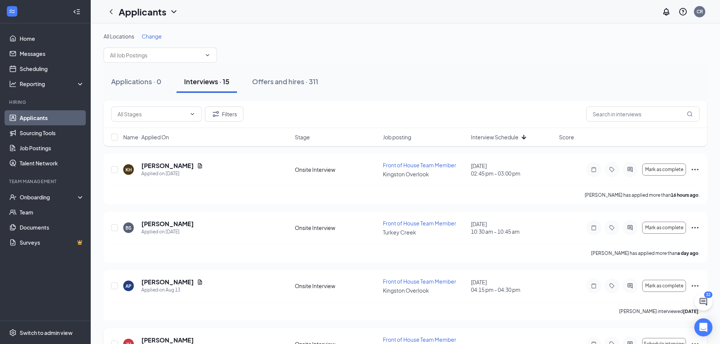
click at [506, 140] on span "Interview Schedule" at bounding box center [495, 137] width 48 height 8
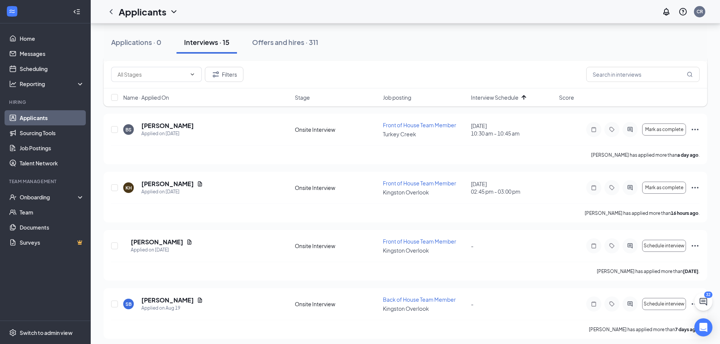
scroll to position [113, 0]
